Goal: Understand process/instructions

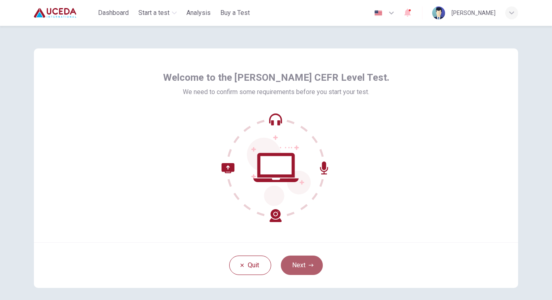
click at [295, 262] on button "Next" at bounding box center [302, 264] width 42 height 19
click at [297, 263] on button "Next" at bounding box center [302, 264] width 42 height 19
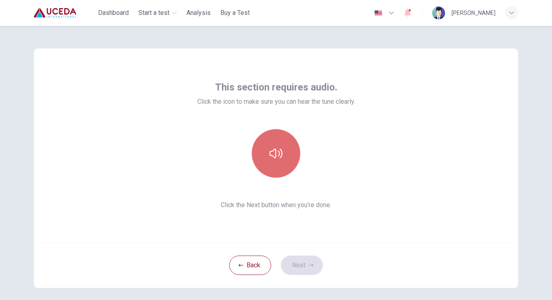
click at [272, 140] on button "button" at bounding box center [276, 153] width 48 height 48
click at [270, 149] on icon "button" at bounding box center [276, 153] width 13 height 13
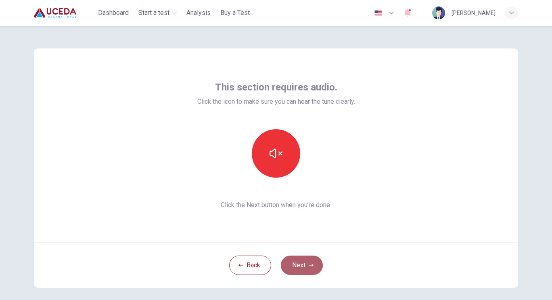
click at [301, 265] on button "Next" at bounding box center [302, 264] width 42 height 19
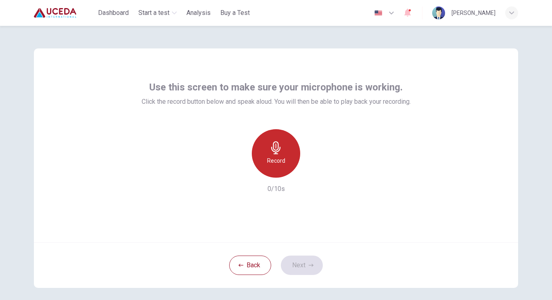
click at [277, 160] on h6 "Record" at bounding box center [276, 161] width 18 height 10
click at [277, 160] on h6 "Stop" at bounding box center [276, 161] width 12 height 10
click at [272, 163] on h6 "Record" at bounding box center [276, 161] width 18 height 10
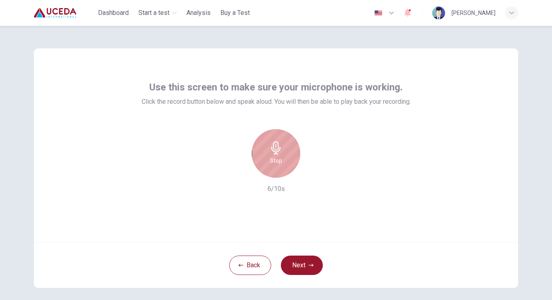
click at [274, 157] on h6 "Stop" at bounding box center [276, 161] width 12 height 10
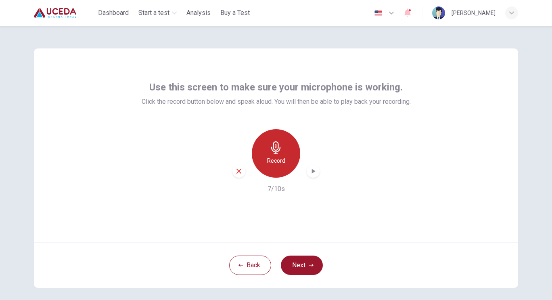
click at [272, 146] on icon "button" at bounding box center [275, 147] width 9 height 13
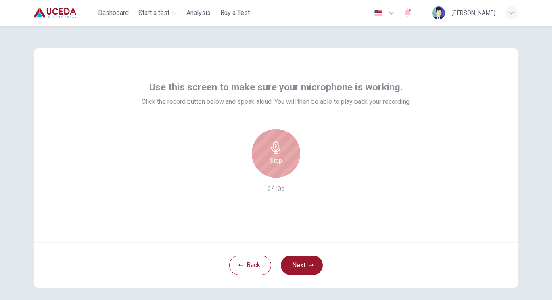
click at [272, 146] on icon "button" at bounding box center [275, 147] width 9 height 13
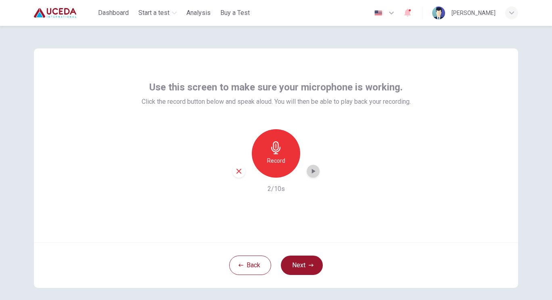
click at [312, 170] on icon "button" at bounding box center [314, 171] width 4 height 5
click at [304, 264] on button "Next" at bounding box center [302, 264] width 42 height 19
